Goal: Information Seeking & Learning: Learn about a topic

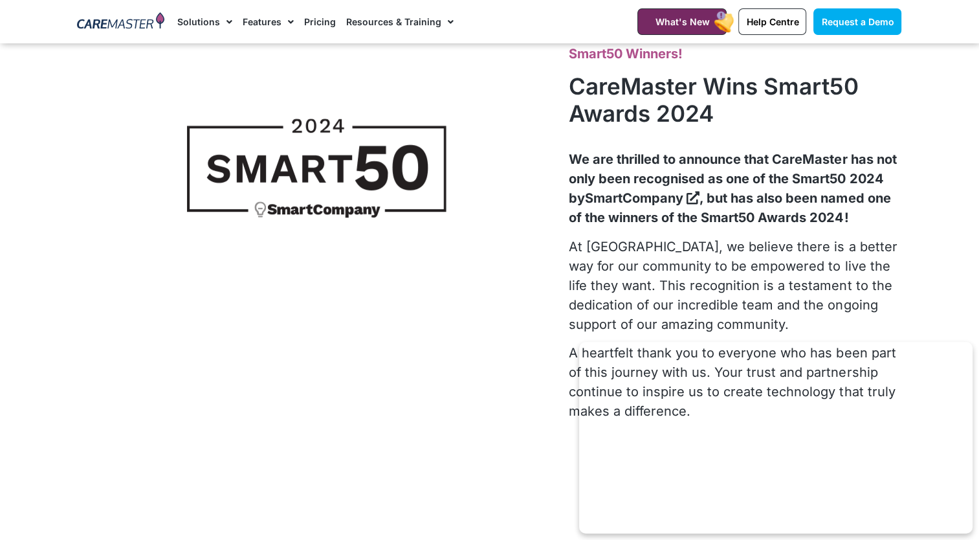
scroll to position [194, 0]
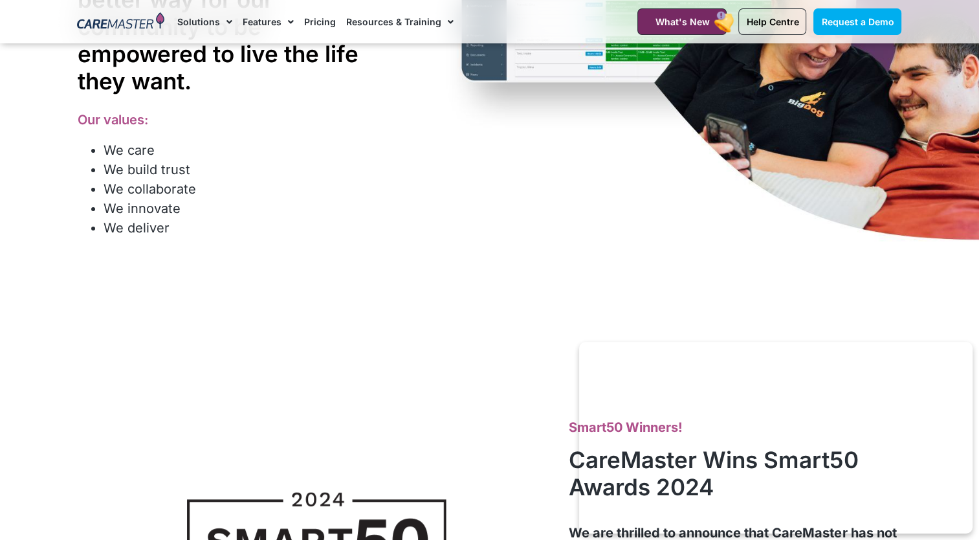
click at [147, 24] on img at bounding box center [120, 21] width 87 height 19
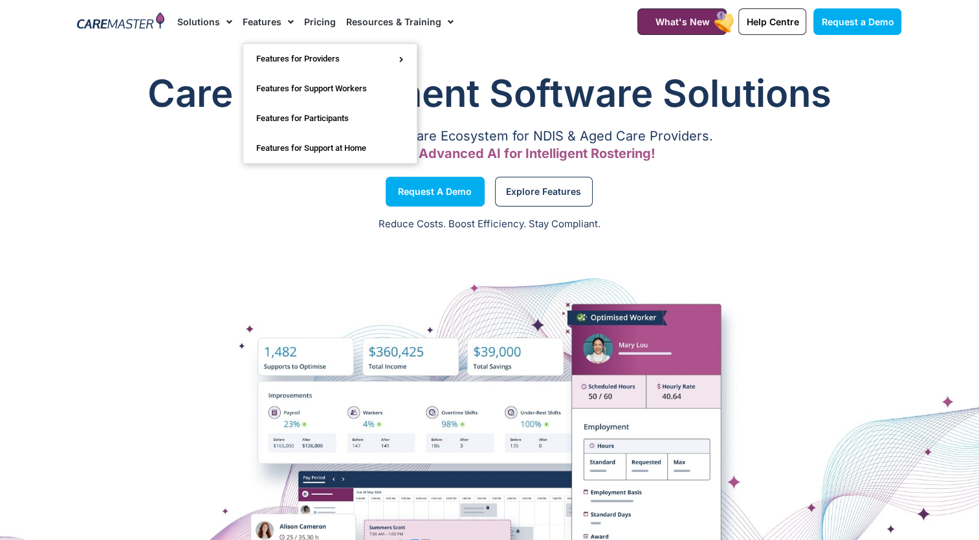
click at [259, 22] on link "Features" at bounding box center [268, 21] width 51 height 43
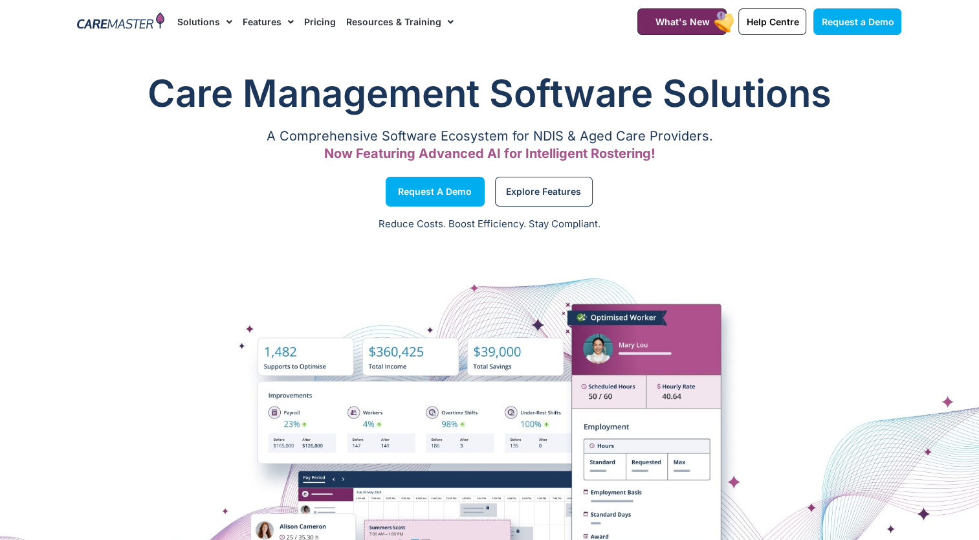
click at [207, 19] on link "Solutions" at bounding box center [204, 21] width 55 height 43
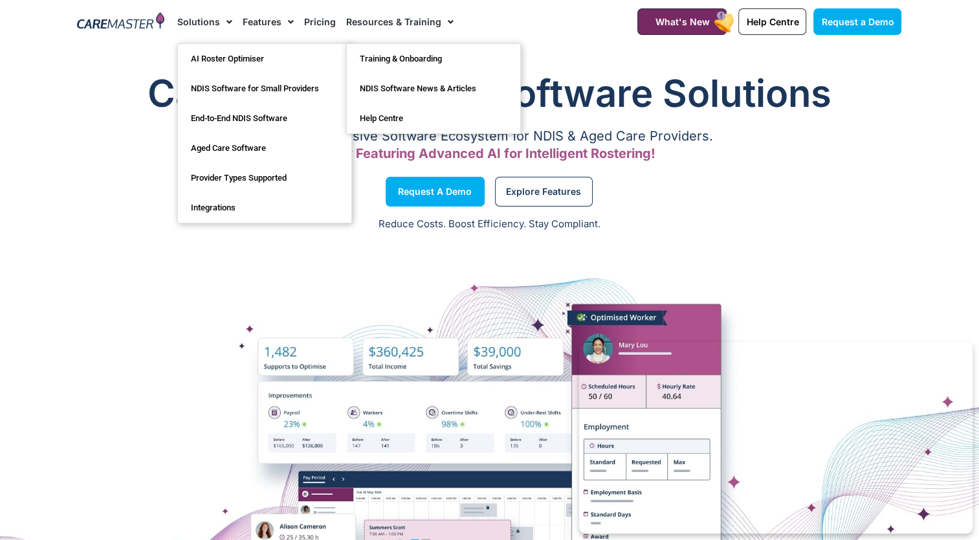
click at [397, 27] on link "Resources & Training" at bounding box center [399, 21] width 107 height 43
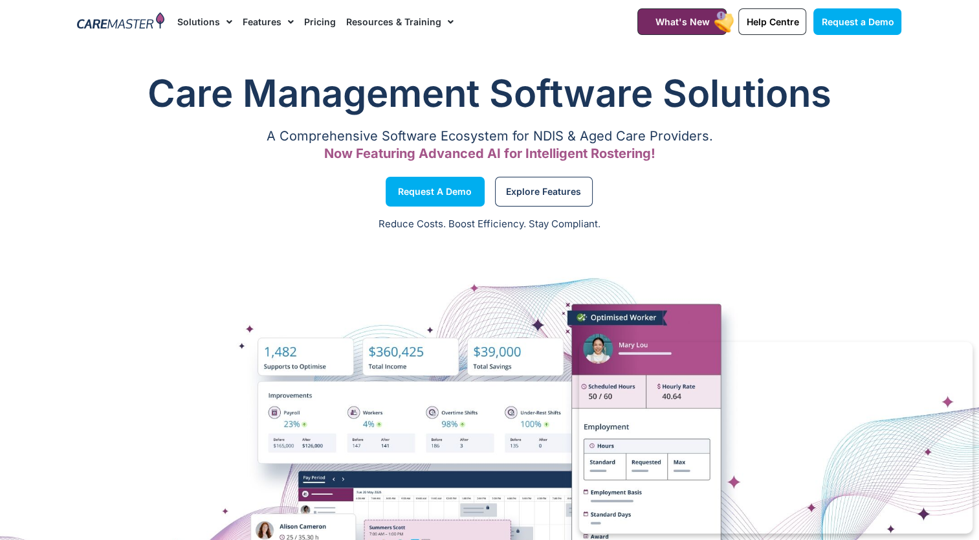
click at [397, 27] on link "Resources & Training" at bounding box center [399, 21] width 107 height 43
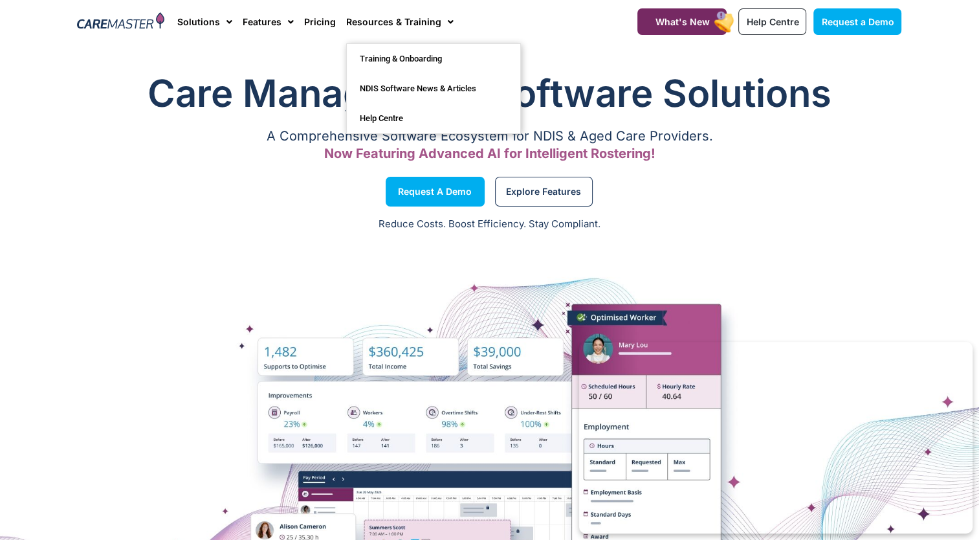
click at [214, 146] on div "A Comprehensive Software Ecosystem for NDIS & Aged Care Providers. Now Featurin…" at bounding box center [490, 145] width 824 height 26
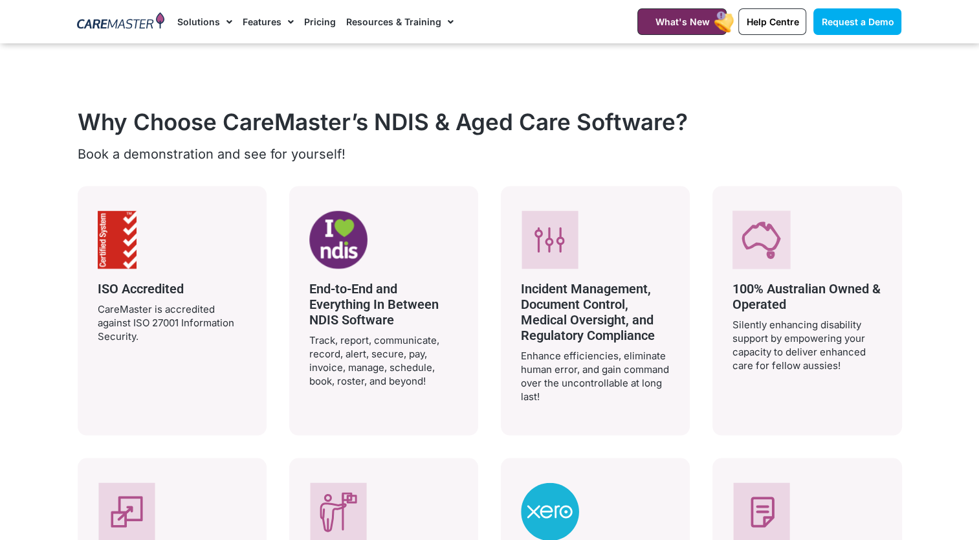
scroll to position [2911, 0]
